Goal: Information Seeking & Learning: Learn about a topic

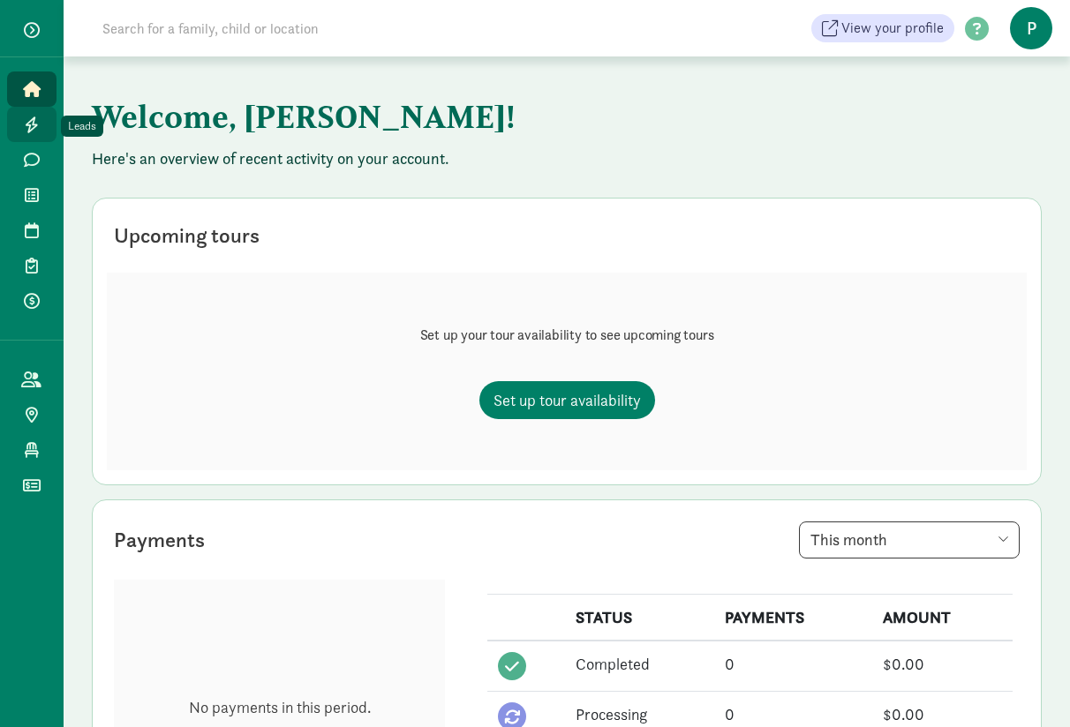
click at [40, 122] on span at bounding box center [31, 125] width 20 height 16
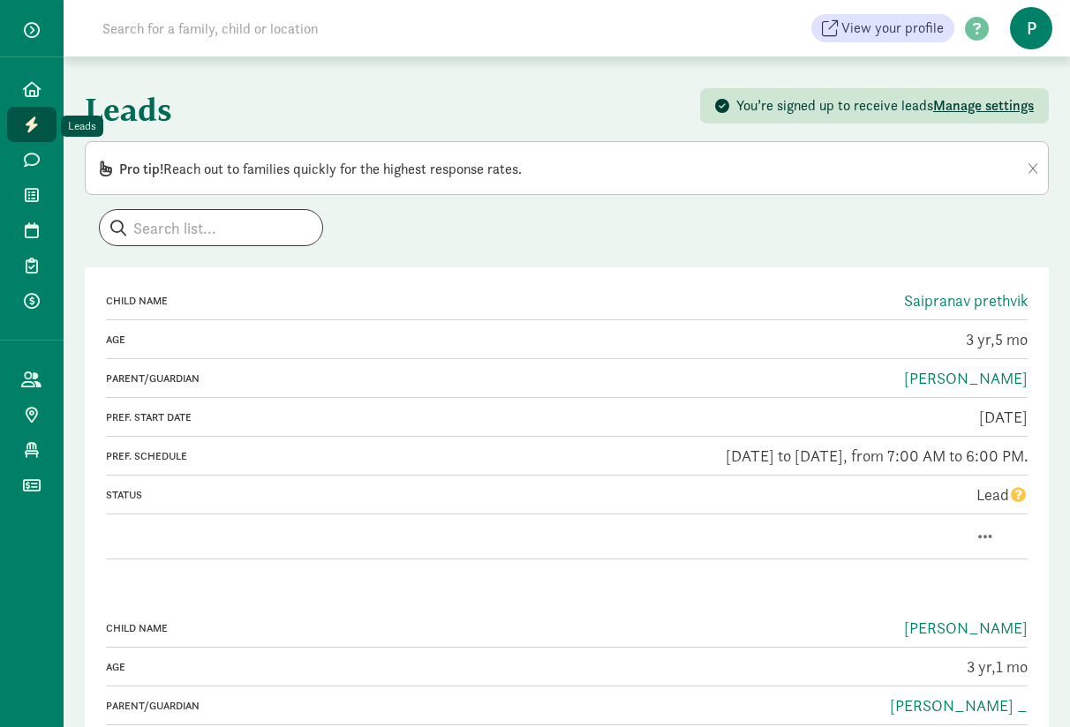
click at [40, 122] on span at bounding box center [31, 125] width 20 height 16
click at [33, 126] on icon at bounding box center [32, 125] width 14 height 16
